Goal: Task Accomplishment & Management: Use online tool/utility

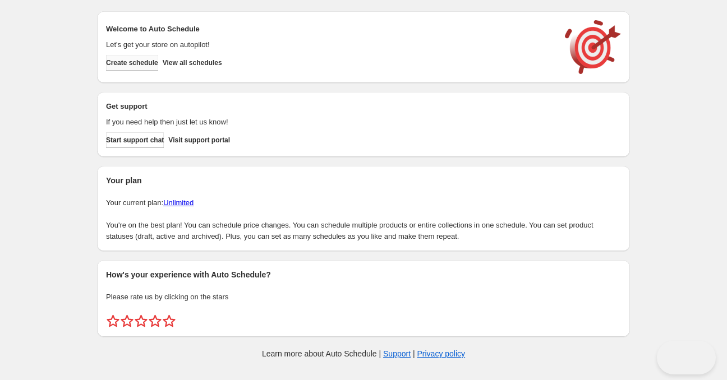
click at [153, 67] on span "Create schedule" at bounding box center [132, 62] width 52 height 9
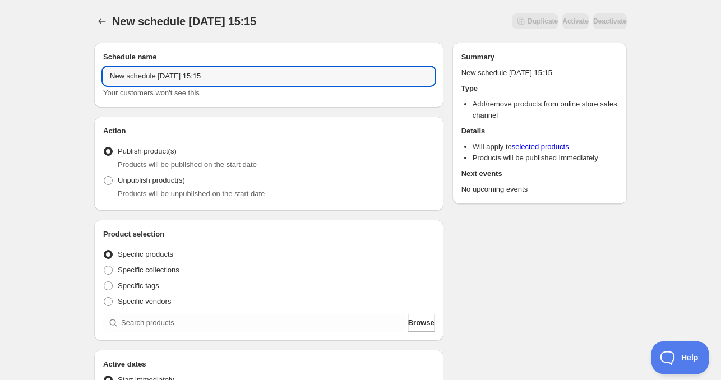
drag, startPoint x: 153, startPoint y: 77, endPoint x: 0, endPoint y: 58, distance: 153.8
click at [11, 58] on div "New schedule [DATE] 15:15. This page is ready New schedule [DATE] 15:15 Duplica…" at bounding box center [360, 362] width 721 height 725
type input "[DATE] 15:15"
drag, startPoint x: 158, startPoint y: 77, endPoint x: 52, endPoint y: 71, distance: 106.2
click at [52, 71] on div "New schedule [DATE] 15:15. This page is ready New schedule [DATE] 15:15 Duplica…" at bounding box center [360, 362] width 721 height 725
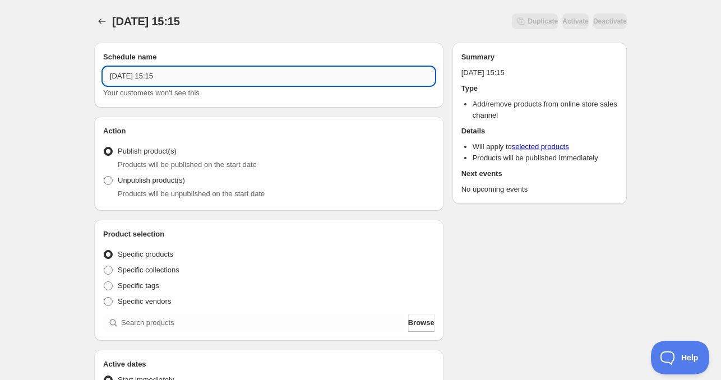
click at [215, 76] on input "[DATE] 15:15" at bounding box center [268, 76] width 331 height 18
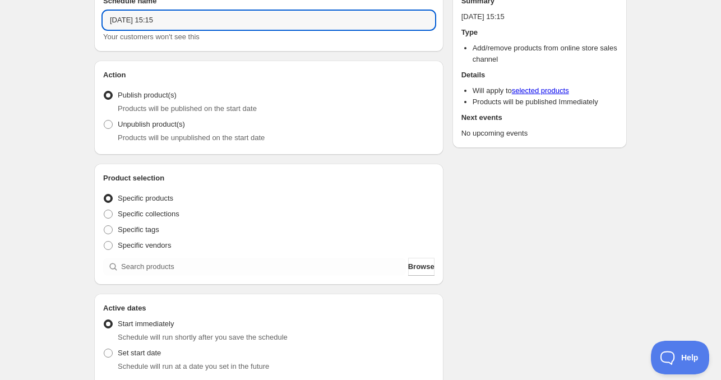
scroll to position [112, 0]
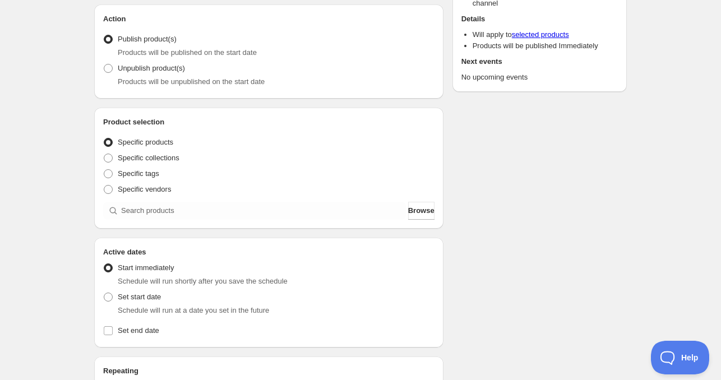
type input "[DATE] 15:15"
click at [168, 221] on div "Product selection Entity type Specific products Specific collections Specific t…" at bounding box center [268, 168] width 349 height 121
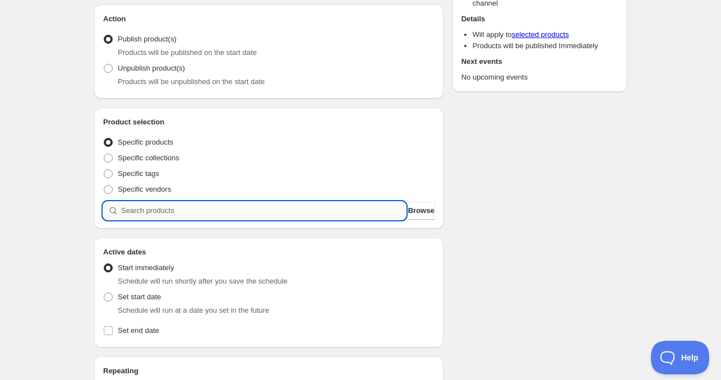
click at [164, 207] on input "search" at bounding box center [263, 211] width 285 height 18
paste input "search"
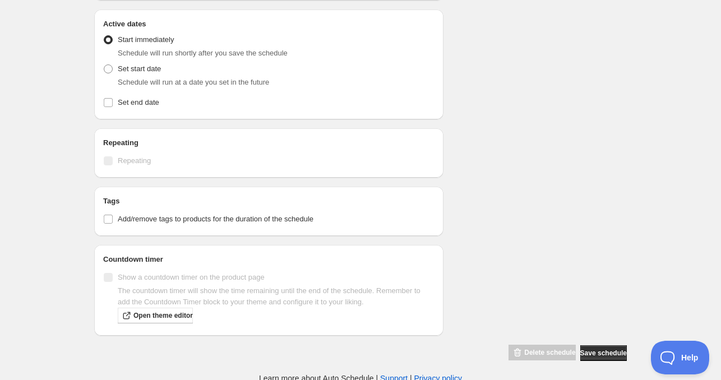
scroll to position [379, 0]
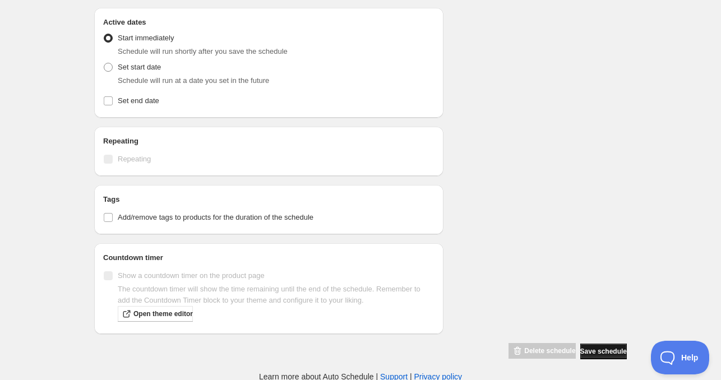
click at [581, 348] on button "Save schedule" at bounding box center [604, 352] width 47 height 16
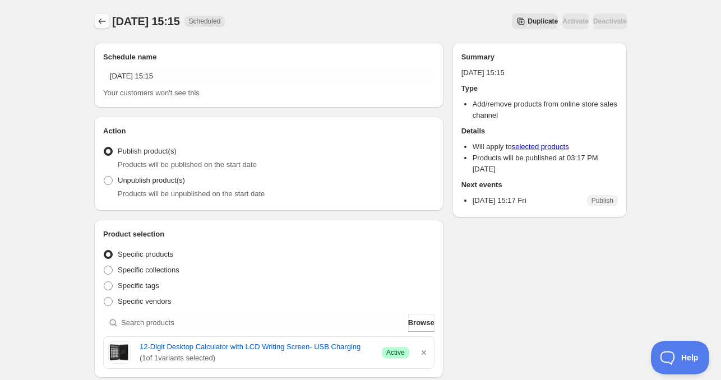
click at [105, 24] on icon "Schedules" at bounding box center [101, 21] width 11 height 11
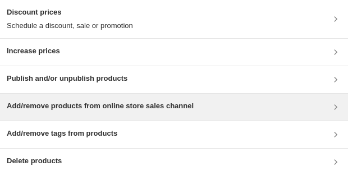
click at [86, 105] on h3 "Add/remove products from online store sales channel" at bounding box center [100, 105] width 187 height 11
click at [53, 112] on div "Add/remove products from online store sales channel" at bounding box center [100, 106] width 187 height 13
